Goal: Register for event/course

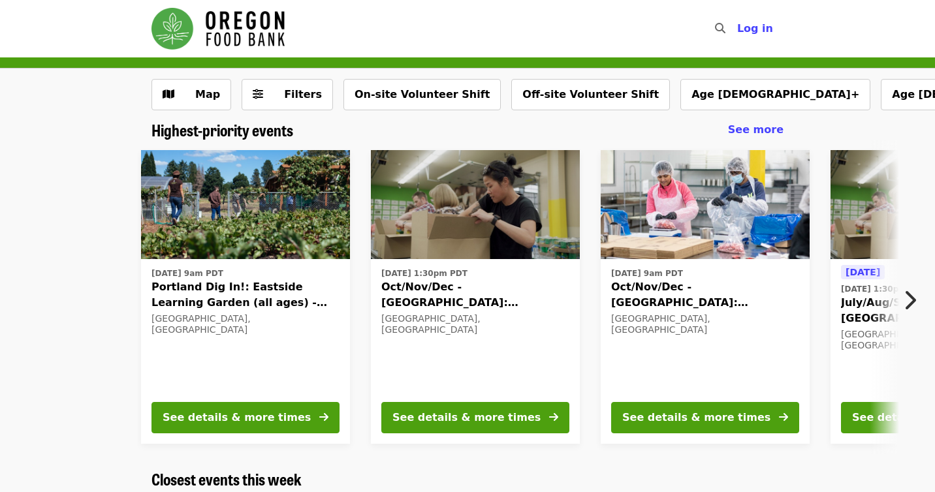
click at [912, 302] on icon "chevron-right icon" at bounding box center [909, 300] width 13 height 25
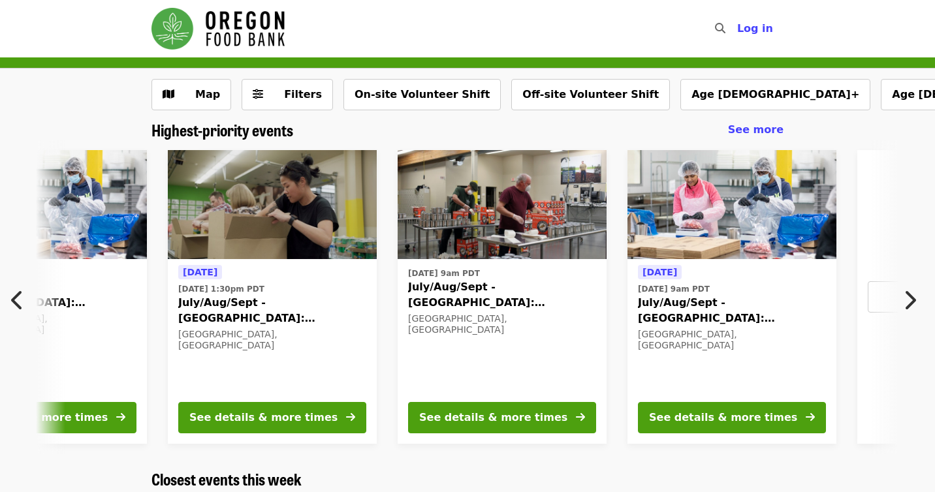
scroll to position [0, 702]
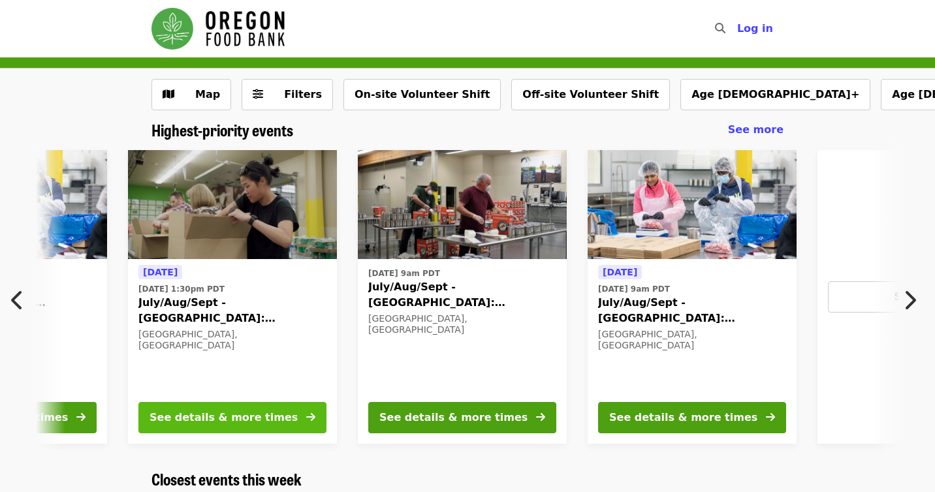
click at [309, 414] on icon "arrow-right icon" at bounding box center [310, 417] width 9 height 12
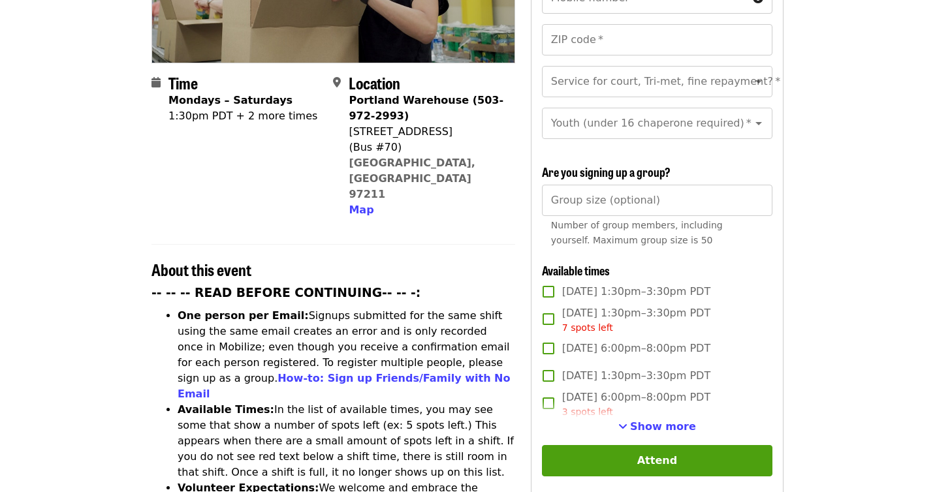
scroll to position [271, 0]
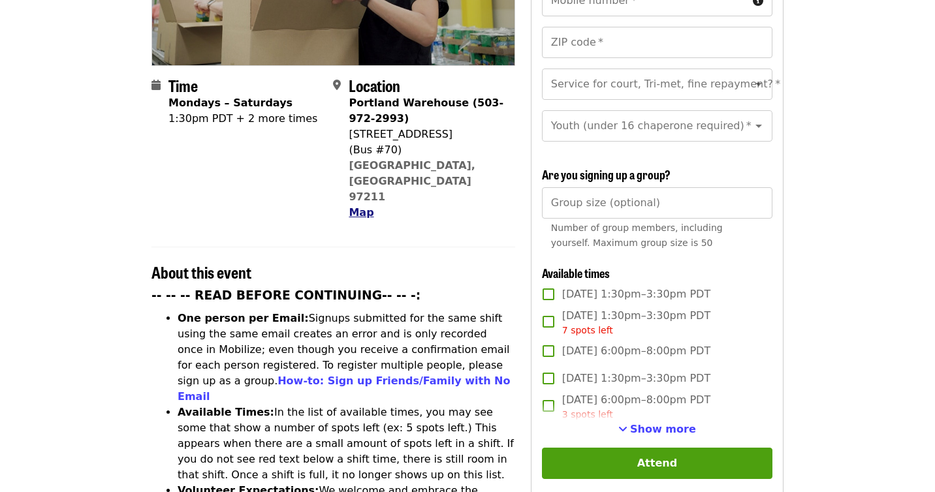
click at [365, 206] on span "Map" at bounding box center [360, 212] width 25 height 12
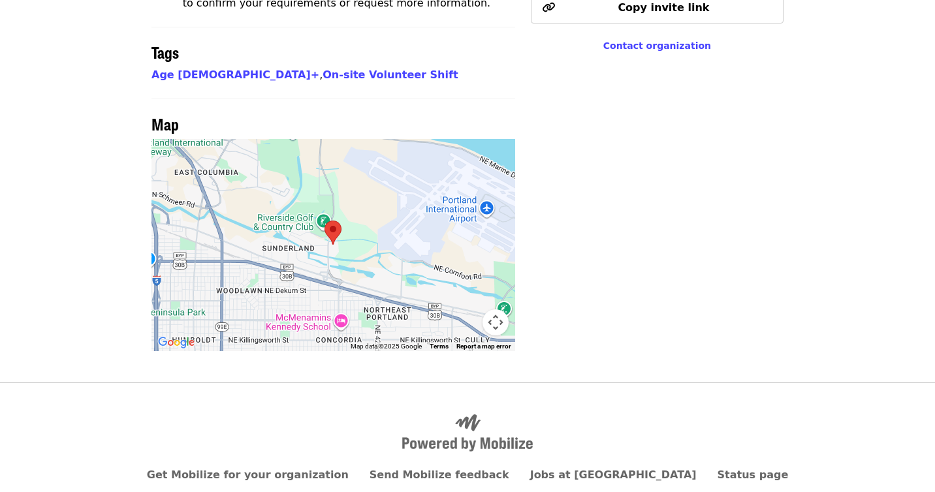
scroll to position [1062, 0]
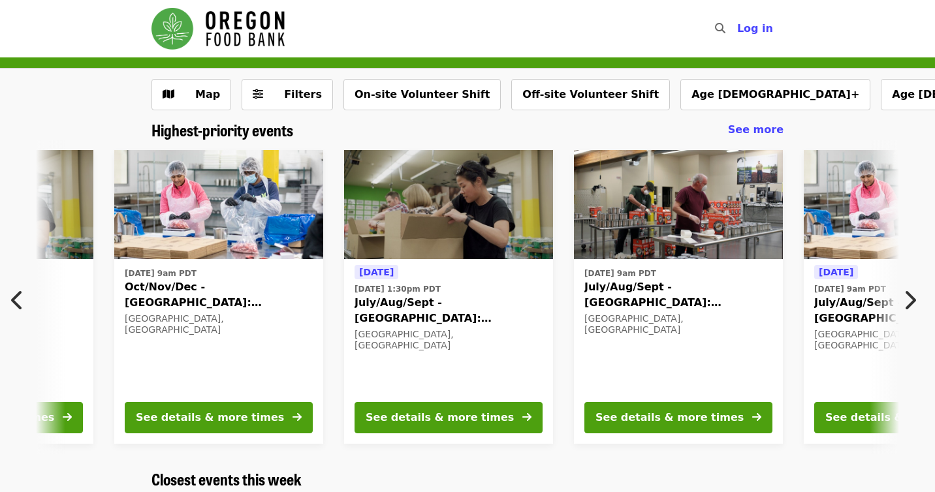
scroll to position [0, 472]
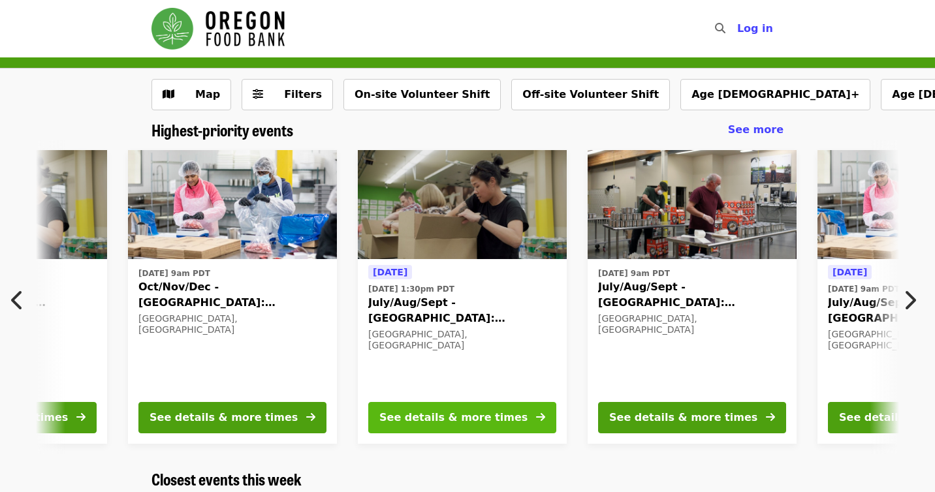
click at [541, 414] on icon "arrow-right icon" at bounding box center [540, 417] width 9 height 12
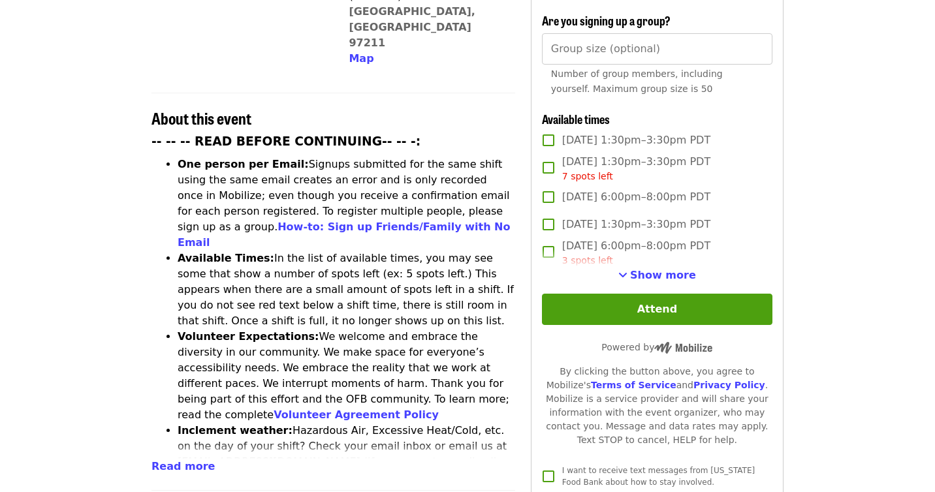
scroll to position [426, 0]
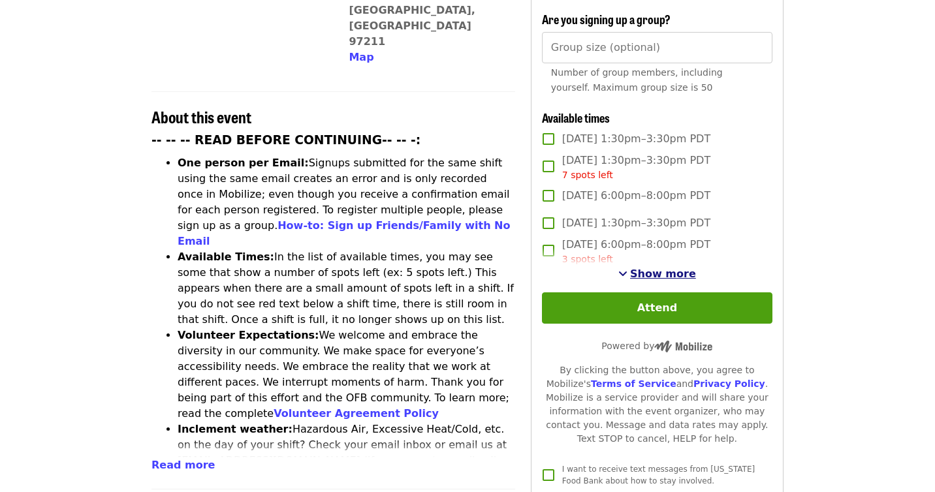
click at [655, 268] on span "Show more" at bounding box center [663, 274] width 66 height 12
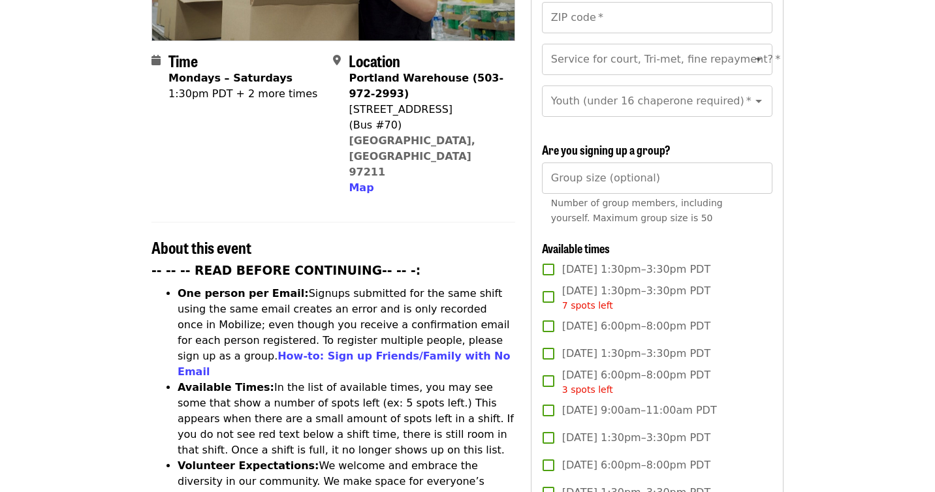
scroll to position [294, 0]
